Goal: Find contact information: Find contact information

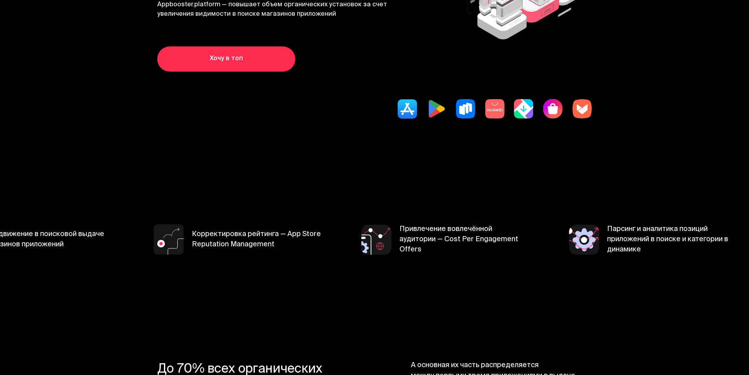
scroll to position [157, 0]
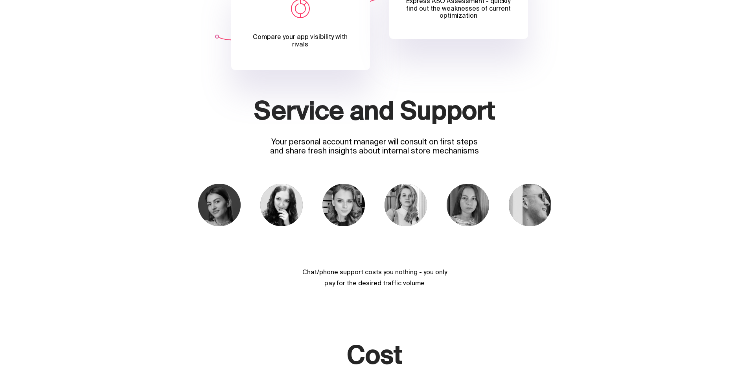
scroll to position [2516, 0]
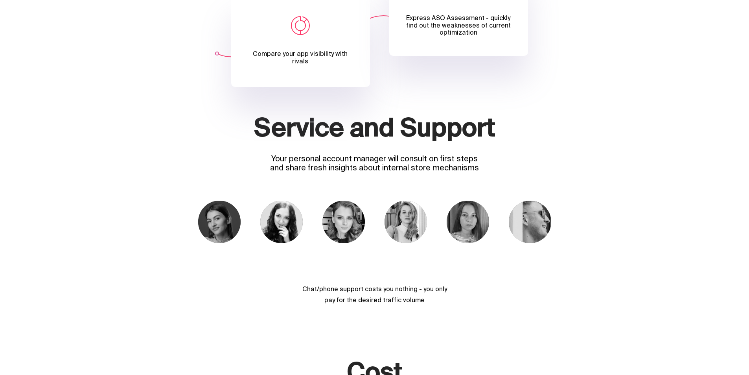
scroll to position [2634, 0]
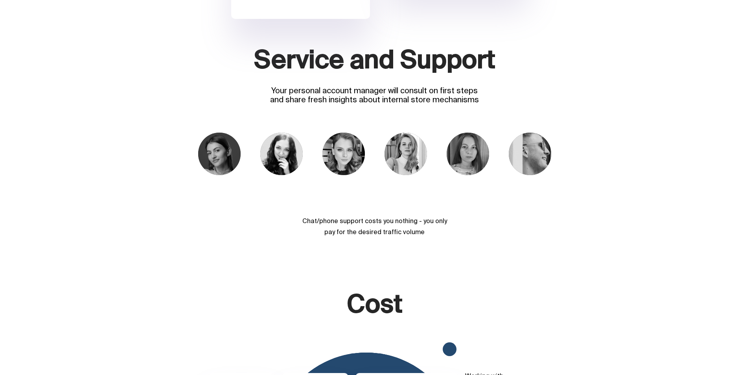
drag, startPoint x: 269, startPoint y: 165, endPoint x: 500, endPoint y: 179, distance: 232.4
click at [501, 179] on div "Service and Support Your personal account manager will consult on first steps a…" at bounding box center [374, 143] width 487 height 190
copy div "Your personal account manager will consult on first steps and share fresh insig…"
click at [81, 151] on section "Service and Support Your personal account manager will consult on first steps a…" at bounding box center [374, 170] width 749 height 244
click at [403, 175] on img at bounding box center [405, 153] width 42 height 42
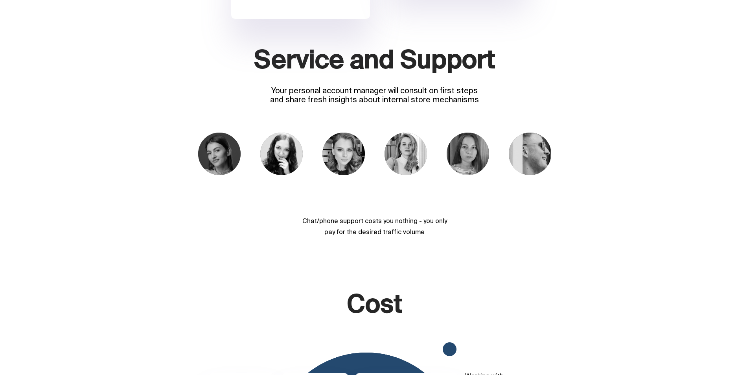
click at [427, 175] on div at bounding box center [405, 153] width 42 height 42
click at [416, 175] on img at bounding box center [405, 153] width 42 height 42
click at [414, 175] on img at bounding box center [405, 153] width 42 height 42
click at [406, 175] on img at bounding box center [405, 153] width 42 height 42
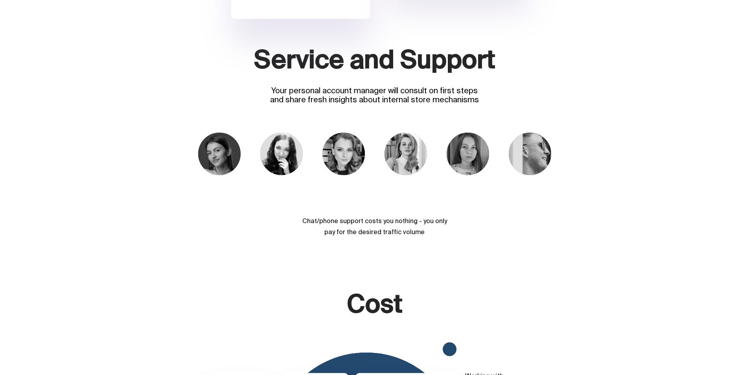
click at [406, 175] on img at bounding box center [405, 153] width 42 height 42
drag, startPoint x: 407, startPoint y: 229, endPoint x: 330, endPoint y: 272, distance: 87.6
click at [330, 200] on div "[PERSON_NAME]" at bounding box center [343, 195] width 85 height 9
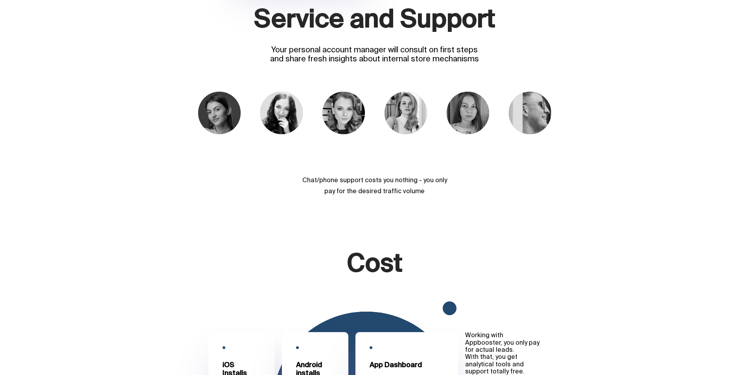
scroll to position [2752, 0]
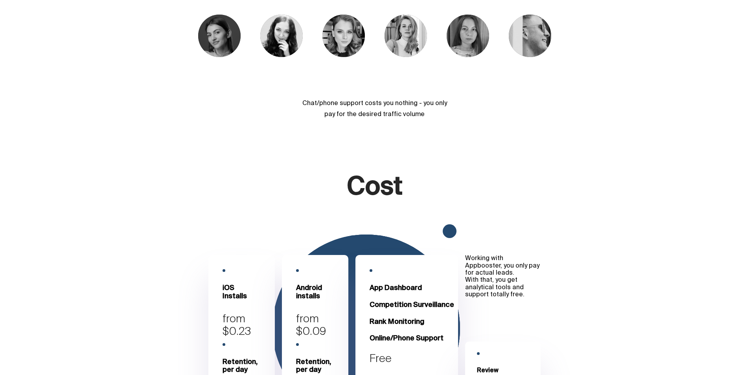
click at [363, 120] on div "Chat/phone support costs you nothing - you only pay for the desired traffic vol…" at bounding box center [374, 109] width 153 height 22
drag, startPoint x: 151, startPoint y: 211, endPoint x: 167, endPoint y: 190, distance: 26.3
click at [151, 174] on section "Service and Support Your personal account manager will consult on first steps a…" at bounding box center [374, 52] width 749 height 244
click at [398, 57] on img at bounding box center [405, 36] width 42 height 42
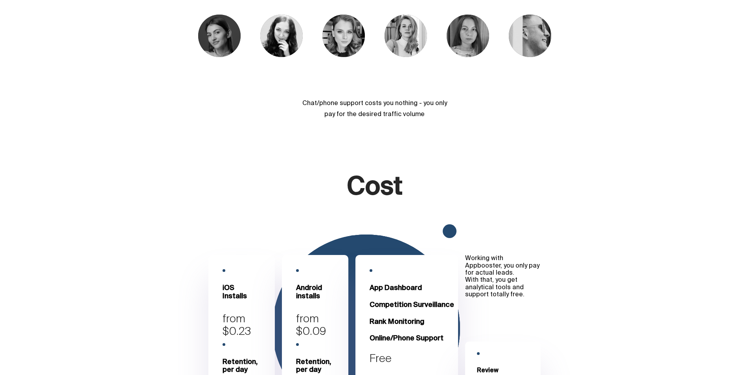
click at [398, 57] on img at bounding box center [405, 36] width 42 height 42
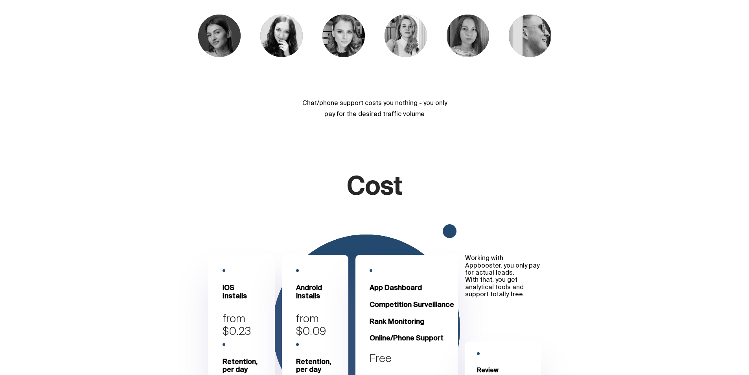
click at [398, 57] on img at bounding box center [405, 36] width 42 height 42
drag, startPoint x: 283, startPoint y: 180, endPoint x: 473, endPoint y: 192, distance: 190.2
click at [473, 120] on div "Service and Support Your personal account manager will consult on first steps a…" at bounding box center [374, 25] width 487 height 190
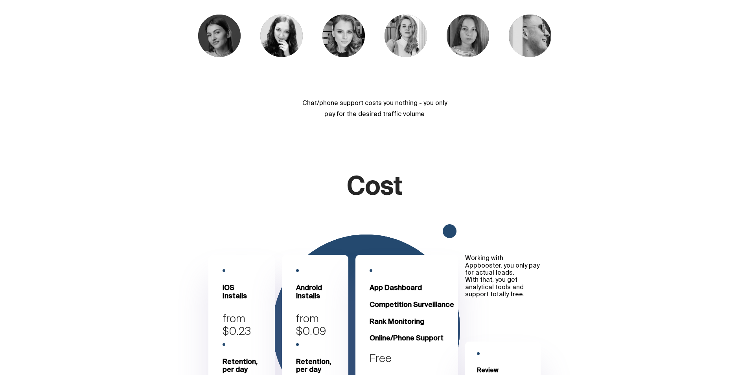
copy div "Chat/phone support costs you nothing - you only pay for the desired traffic vol…"
click at [583, 98] on div "Alina Oxana Anna Darya Anna Daniil" at bounding box center [374, 56] width 487 height 83
click at [120, 174] on section "Service and Support Your personal account manager will consult on first steps a…" at bounding box center [374, 52] width 749 height 244
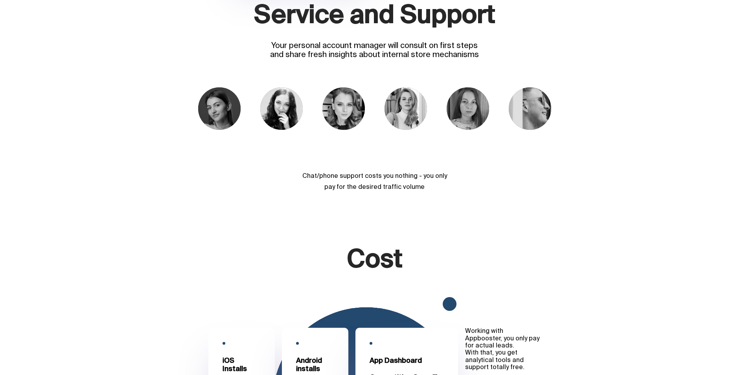
scroll to position [2673, 0]
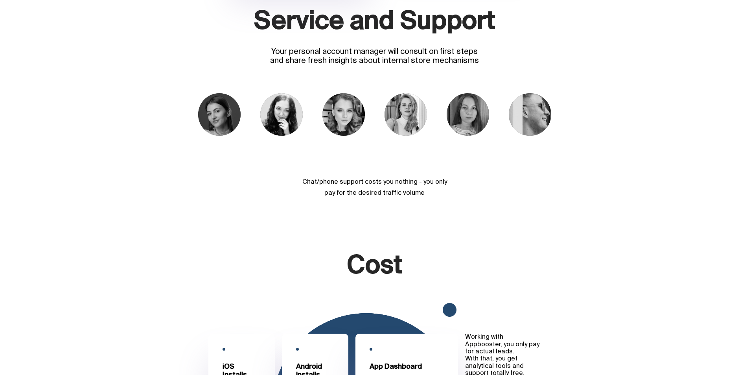
drag, startPoint x: 166, startPoint y: 231, endPoint x: 175, endPoint y: 187, distance: 44.6
click at [166, 177] on div "Alina Oxana Anna Darya Anna Daniil" at bounding box center [374, 134] width 487 height 83
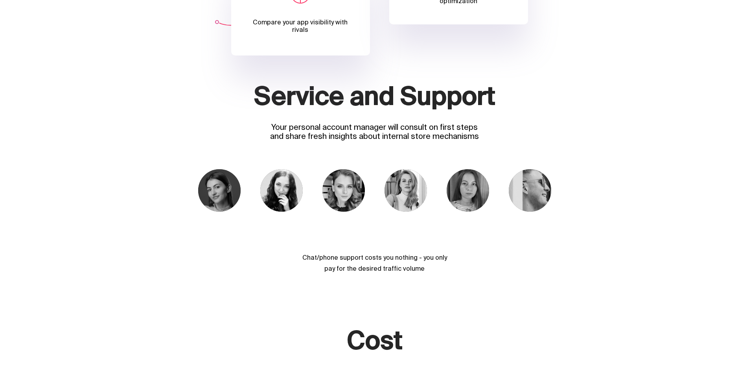
scroll to position [2516, 0]
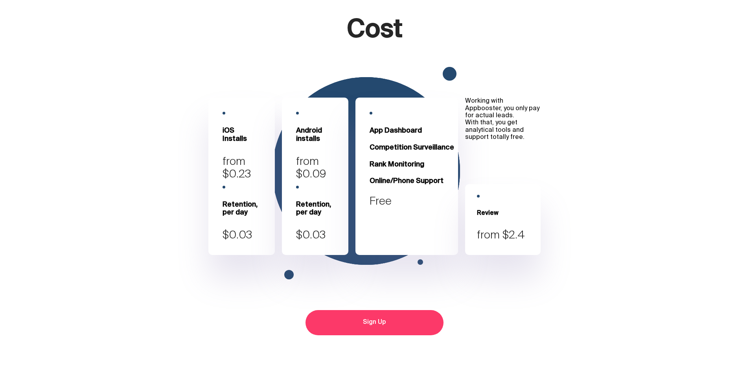
scroll to position [2791, 0]
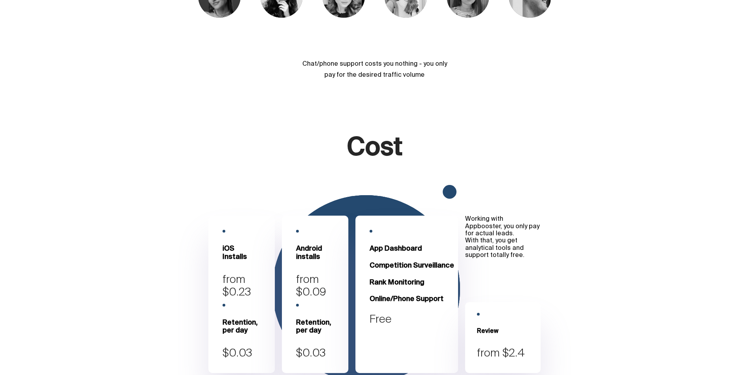
drag, startPoint x: 335, startPoint y: 141, endPoint x: 459, endPoint y: 158, distance: 125.0
click at [459, 135] on section "Service and Support Your personal account manager will consult on first steps a…" at bounding box center [374, 13] width 749 height 244
copy div "Chat/phone support costs you nothing - you only pay for the desired traffic vol…"
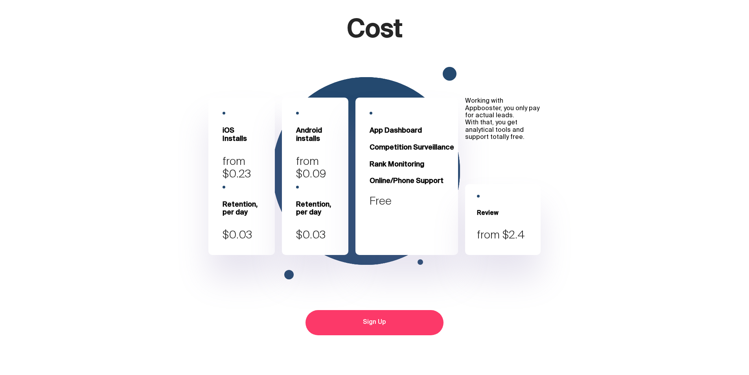
scroll to position [2752, 0]
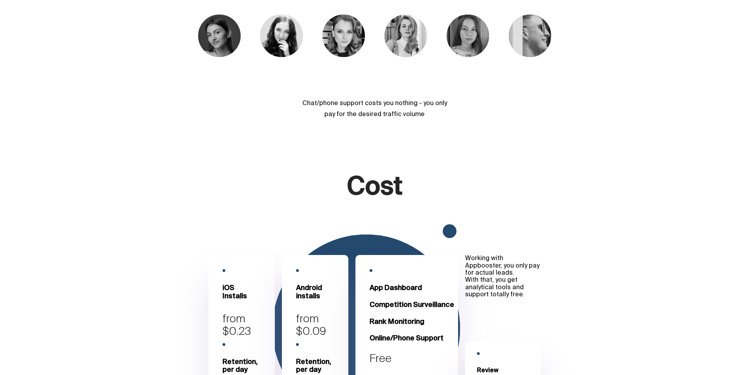
click at [462, 174] on section "Service and Support Your personal account manager will consult on first steps a…" at bounding box center [374, 52] width 749 height 244
click at [333, 57] on img at bounding box center [343, 36] width 42 height 42
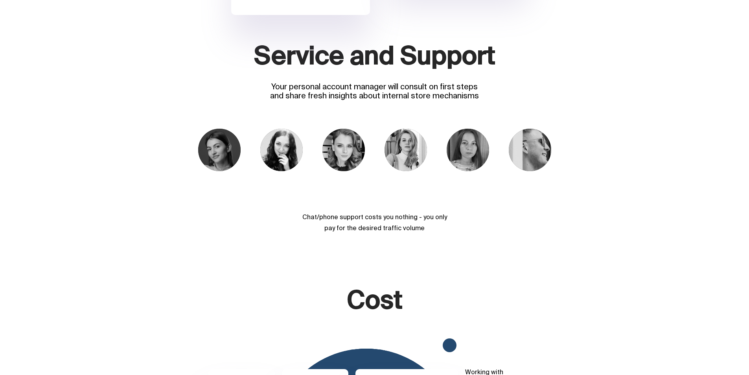
scroll to position [2634, 0]
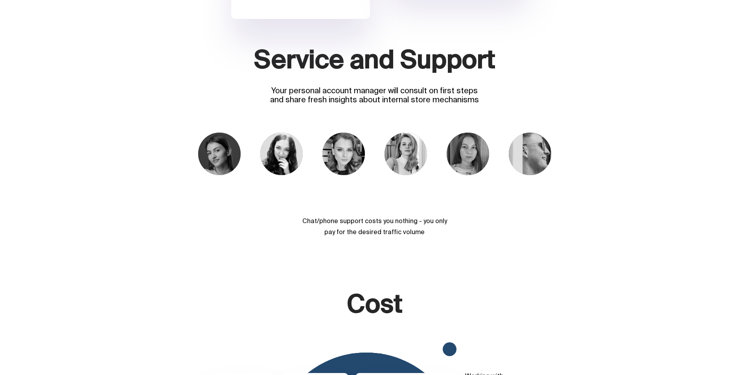
click at [612, 162] on div "Service and Support Your personal account manager will consult on first steps a…" at bounding box center [374, 143] width 487 height 190
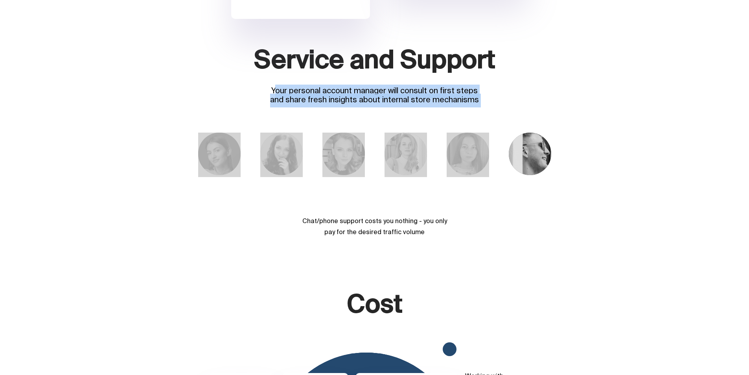
drag, startPoint x: 265, startPoint y: 164, endPoint x: 517, endPoint y: 180, distance: 252.9
click at [517, 180] on div "Service and Support Your personal account manager will consult on first steps a…" at bounding box center [374, 143] width 487 height 190
click at [276, 105] on div "Your personal account manager will consult on first steps and share fresh insig…" at bounding box center [375, 96] width 216 height 18
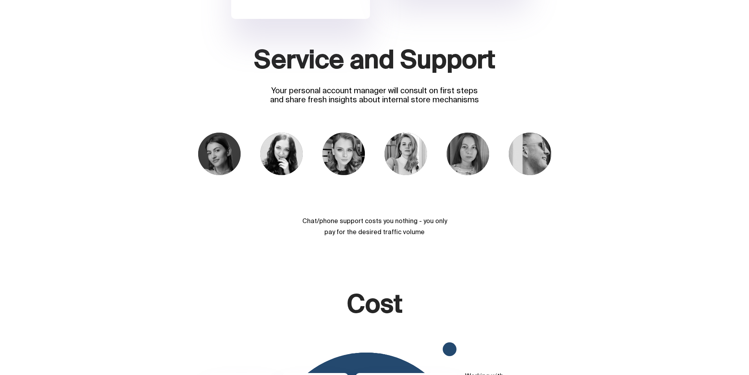
drag, startPoint x: 265, startPoint y: 164, endPoint x: 501, endPoint y: 176, distance: 236.9
click at [501, 176] on div "Service and Support Your personal account manager will consult on first steps a…" at bounding box center [374, 143] width 487 height 190
copy div "Your personal account manager will consult on first steps and share fresh insig…"
drag, startPoint x: 658, startPoint y: 114, endPoint x: 579, endPoint y: 136, distance: 82.8
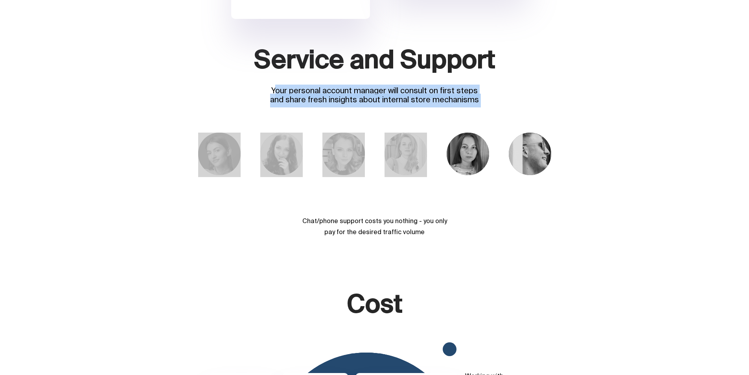
drag, startPoint x: 483, startPoint y: 179, endPoint x: 250, endPoint y: 162, distance: 233.4
click at [250, 162] on div "Service and Support Your personal account manager will consult on first steps a…" at bounding box center [374, 143] width 487 height 190
copy div "Your personal account manager will consult on first steps and share fresh insig…"
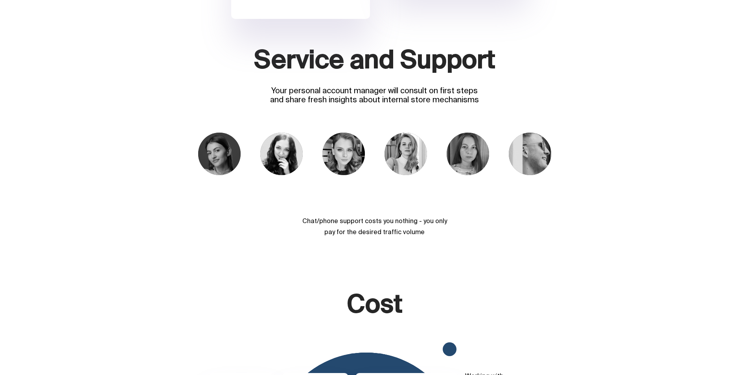
click at [178, 87] on h2 "Service and Support" at bounding box center [374, 67] width 487 height 39
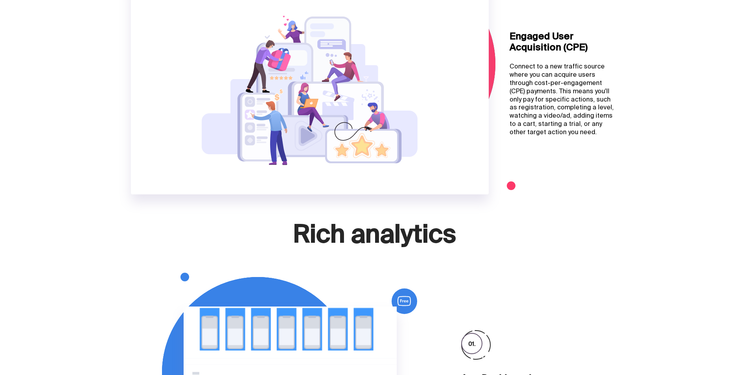
scroll to position [1061, 0]
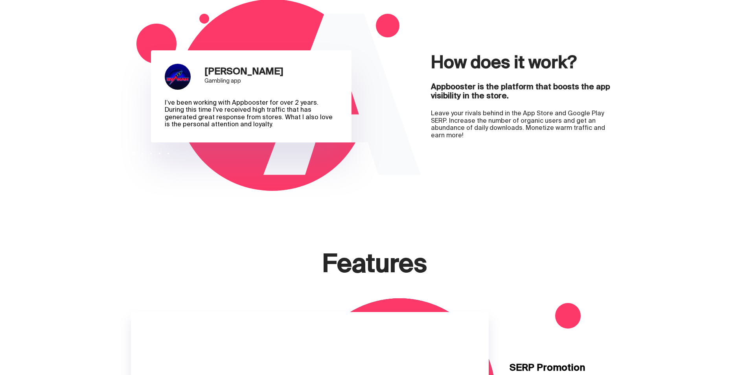
scroll to position [315, 0]
